Goal: Find specific page/section: Find specific page/section

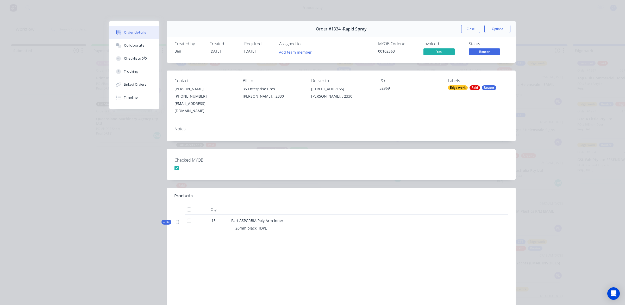
scroll to position [0, 127]
click at [137, 50] on button "Collaborate" at bounding box center [133, 45] width 49 height 13
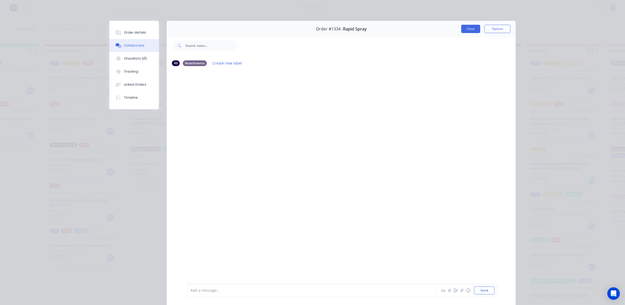
click at [464, 31] on button "Close" at bounding box center [470, 29] width 19 height 8
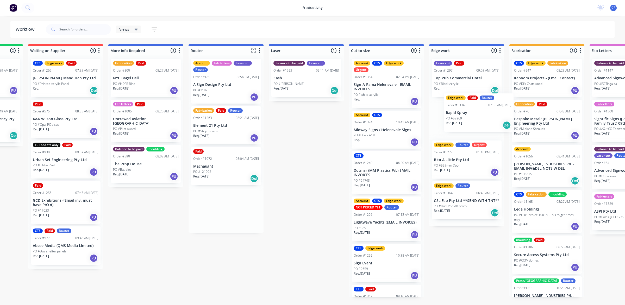
drag, startPoint x: 357, startPoint y: 174, endPoint x: 467, endPoint y: 119, distance: 122.9
click at [467, 119] on div "Submitted 0 Sort By Created date Required date Order number Customer name Most …" at bounding box center [475, 173] width 1245 height 258
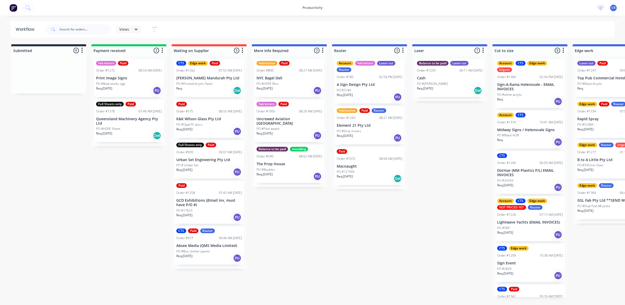
click at [365, 170] on div "PO #121005" at bounding box center [370, 171] width 66 height 5
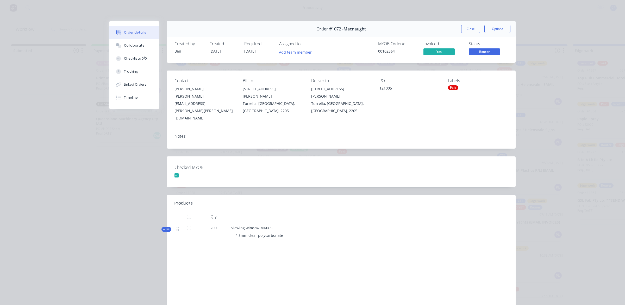
click at [472, 31] on button "Close" at bounding box center [470, 29] width 19 height 8
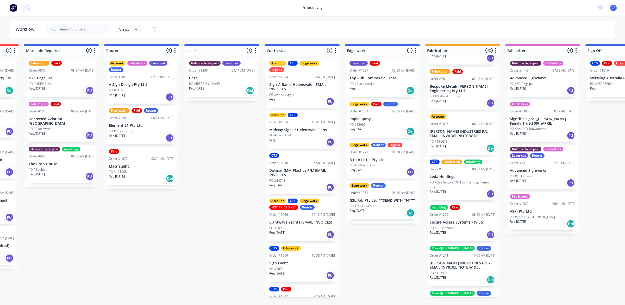
scroll to position [65, 0]
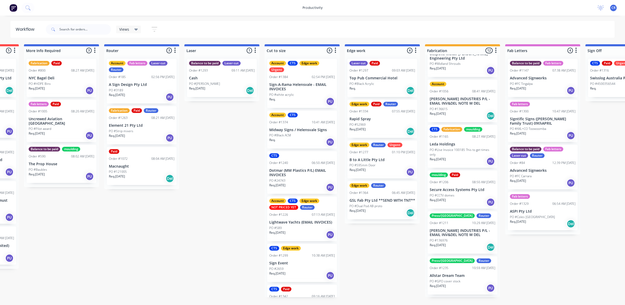
click at [456, 113] on div "Req. 07/08/25 Del" at bounding box center [462, 115] width 66 height 9
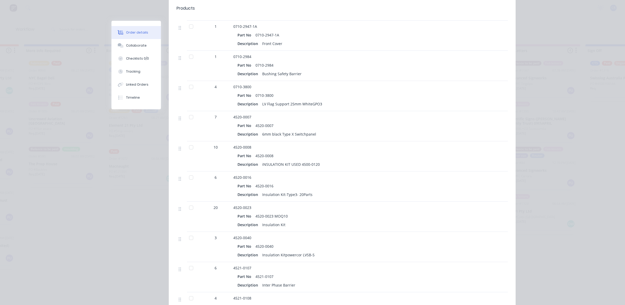
scroll to position [293, 0]
click at [120, 45] on icon at bounding box center [122, 46] width 4 height 3
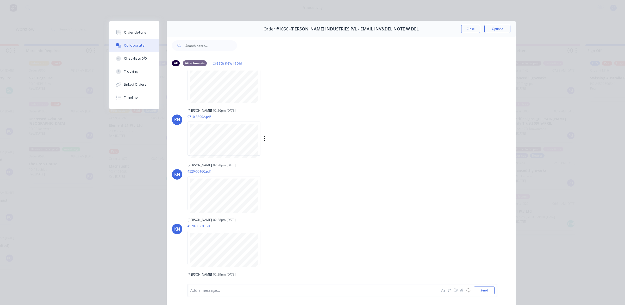
scroll to position [228, 0]
